Goal: Navigation & Orientation: Find specific page/section

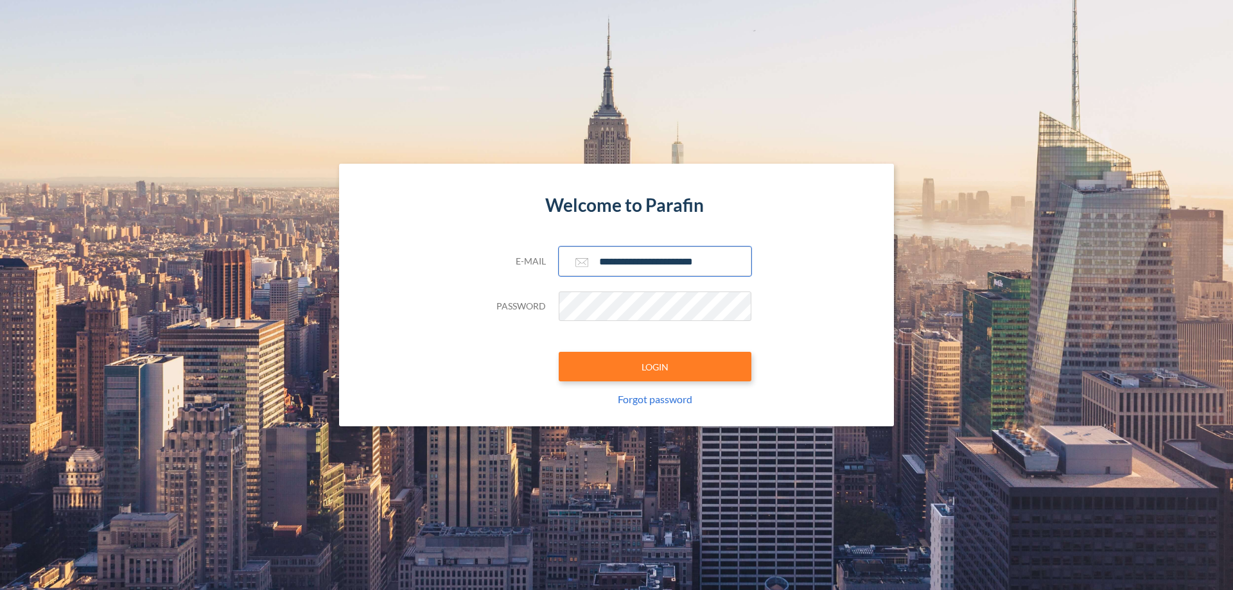
type input "**********"
click at [655, 367] on button "LOGIN" at bounding box center [655, 367] width 193 height 30
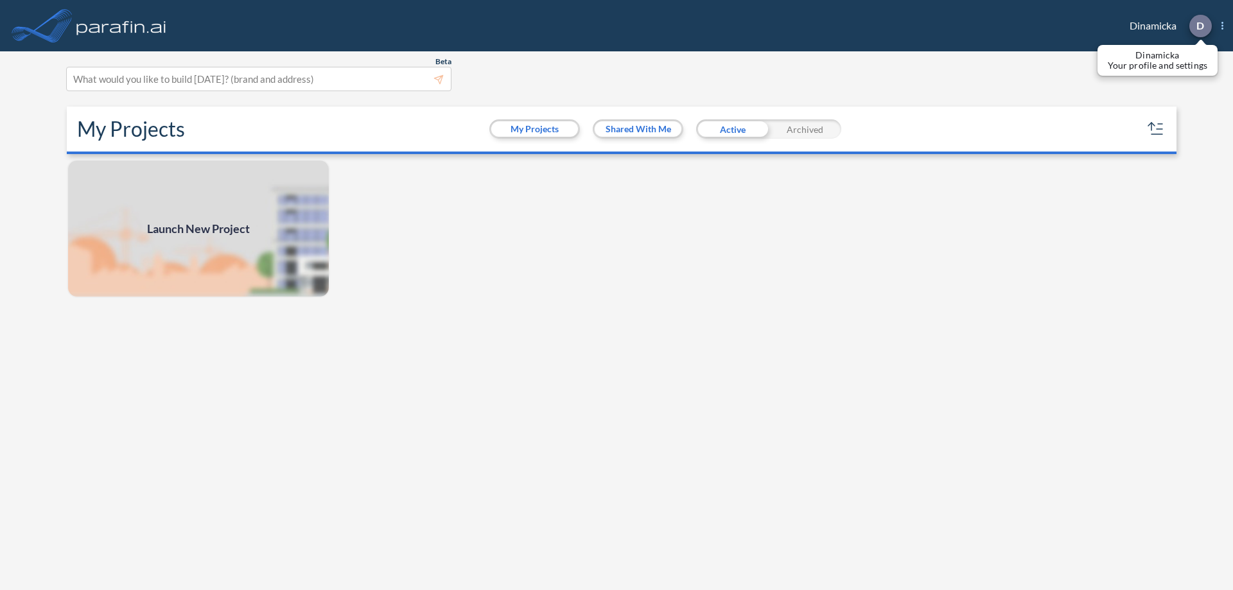
click at [1200, 26] on p "D" at bounding box center [1200, 26] width 8 height 12
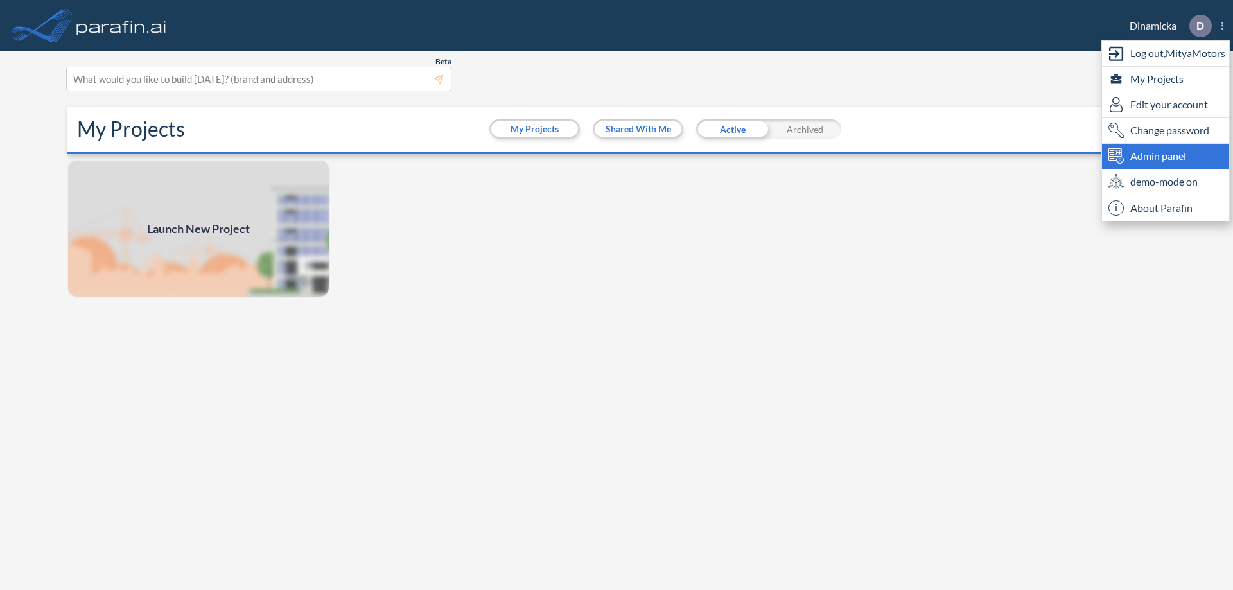
click at [1166, 156] on span "Admin panel" at bounding box center [1158, 155] width 56 height 15
